Goal: Find specific page/section: Find specific page/section

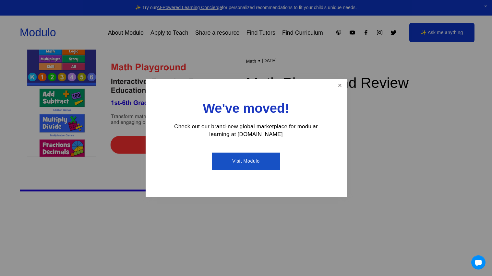
scroll to position [266, 0]
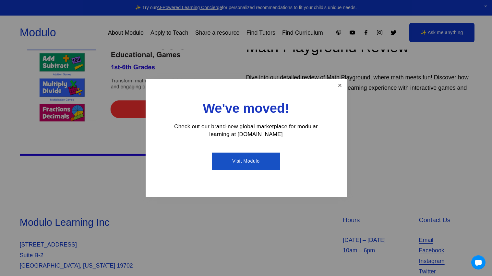
click at [334, 84] on link "Close" at bounding box center [339, 85] width 11 height 11
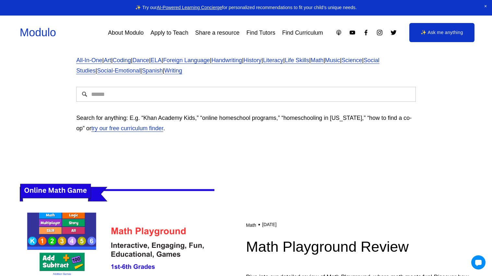
scroll to position [0, 0]
